Goal: Information Seeking & Learning: Learn about a topic

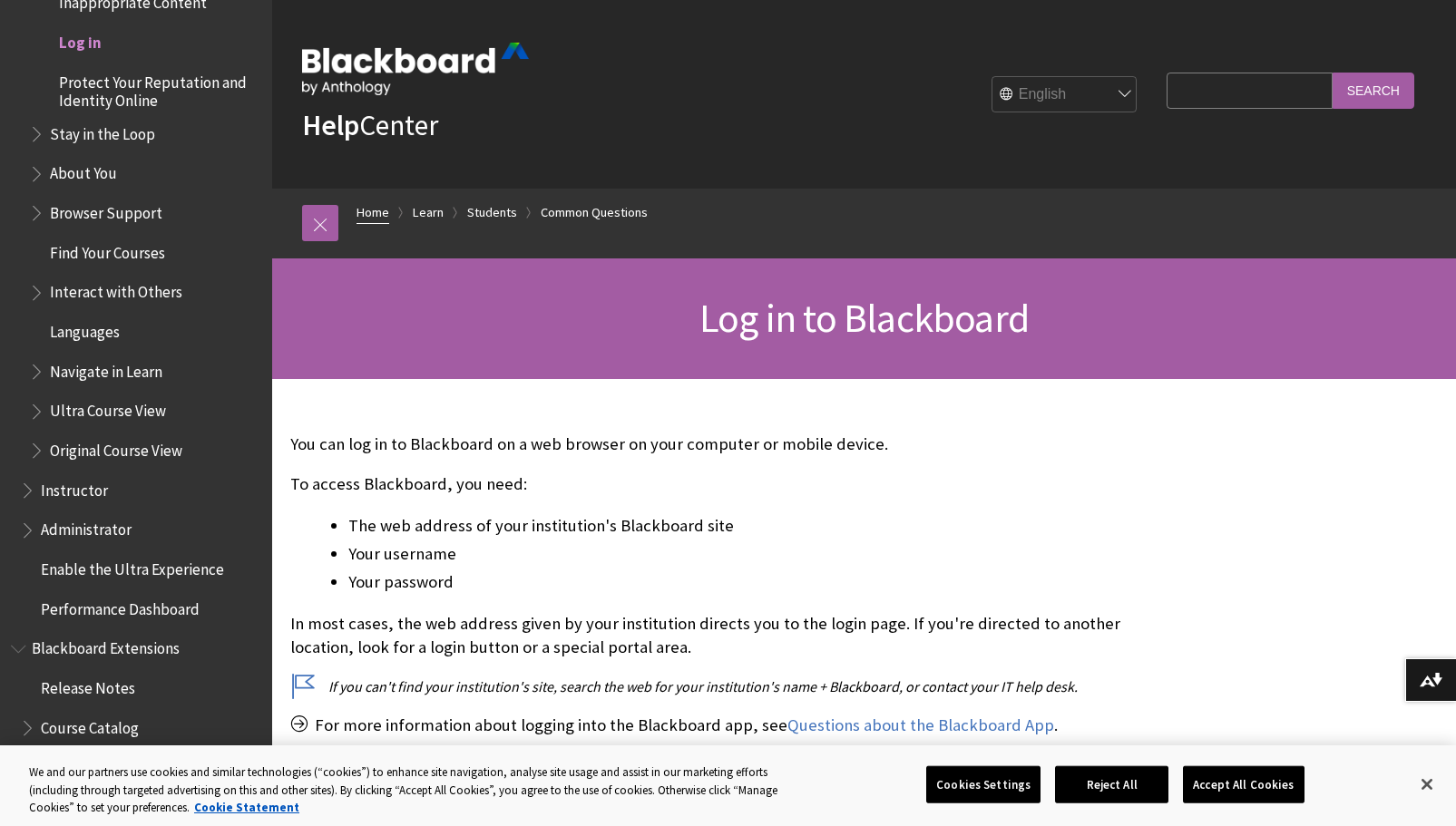
click at [377, 214] on link "Home" at bounding box center [372, 213] width 33 height 23
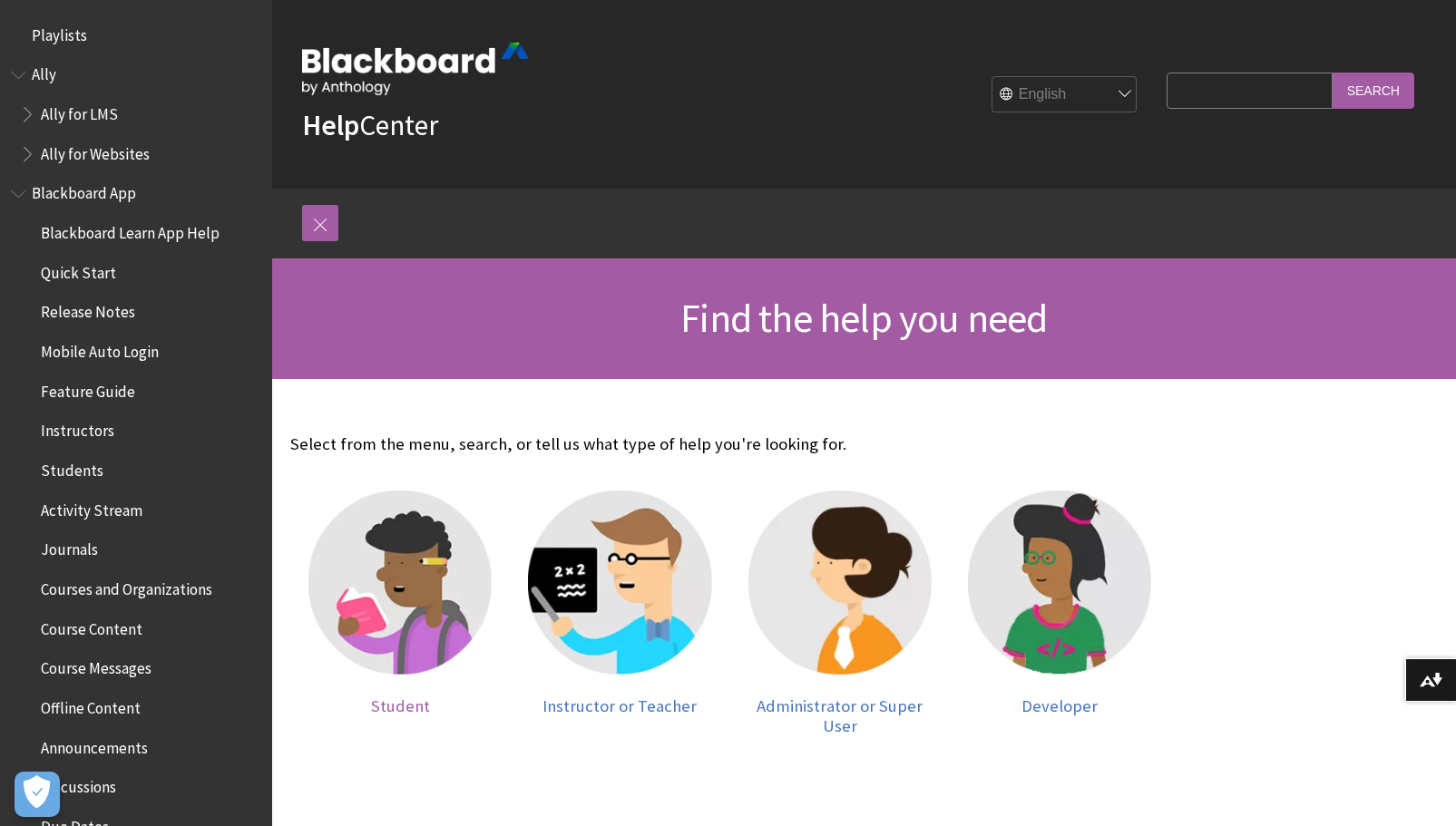
click at [419, 571] on img at bounding box center [400, 581] width 183 height 183
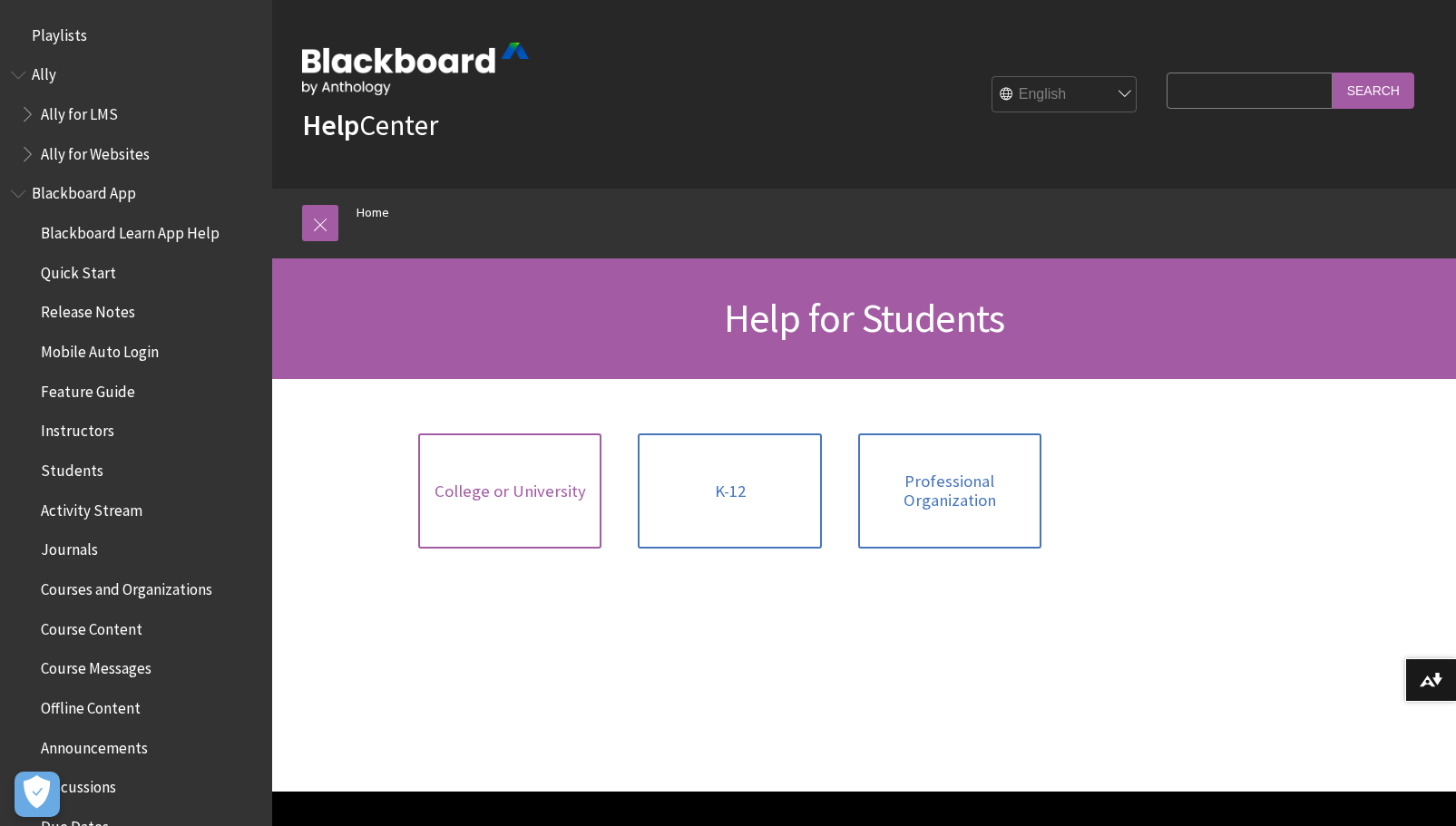
click at [532, 486] on span "College or University" at bounding box center [510, 492] width 152 height 20
